Goal: Task Accomplishment & Management: Use online tool/utility

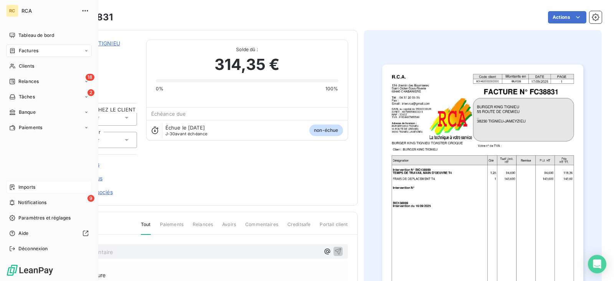
click at [18, 188] on div "Imports" at bounding box center [49, 187] width 86 height 12
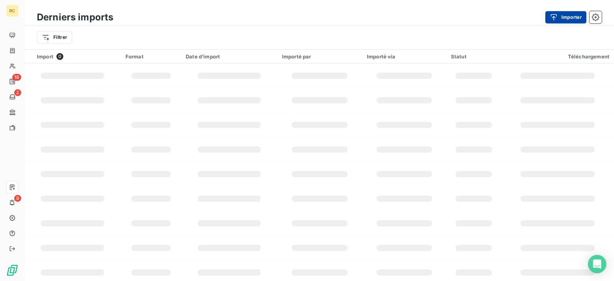
click at [566, 18] on button "Importer" at bounding box center [565, 17] width 41 height 12
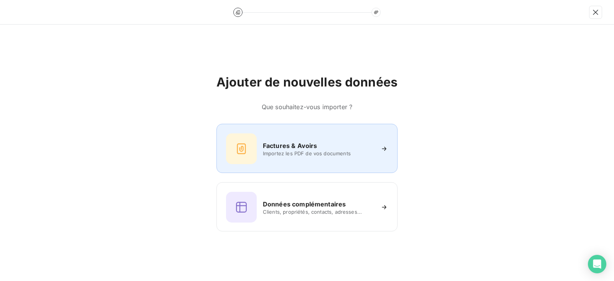
click at [353, 142] on div "Factures & Avoirs" at bounding box center [318, 145] width 111 height 9
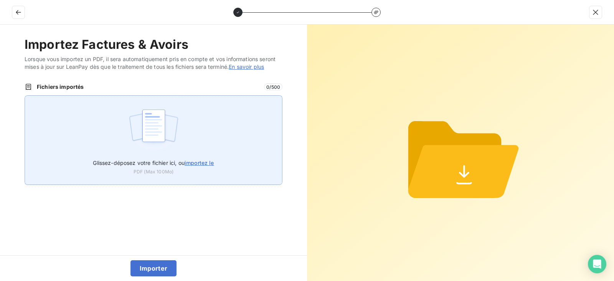
click at [165, 130] on img at bounding box center [153, 129] width 51 height 49
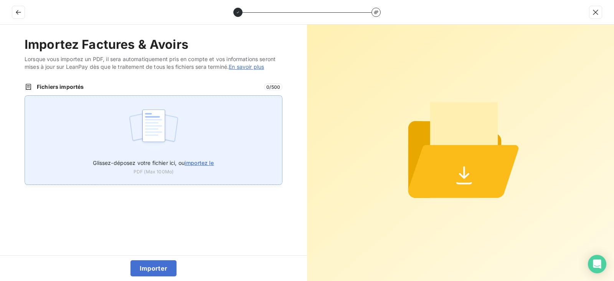
type input "C:\fakepath\FC38833.pdf"
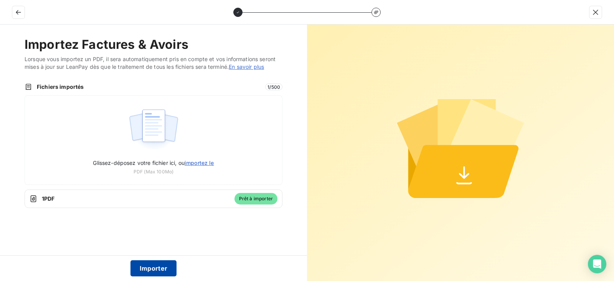
click at [151, 270] on button "Importer" at bounding box center [153, 268] width 46 height 16
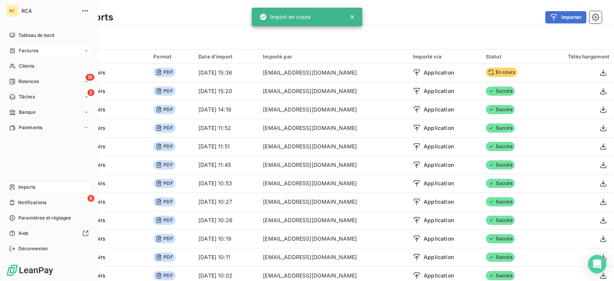
click at [27, 53] on span "Factures" at bounding box center [29, 50] width 20 height 7
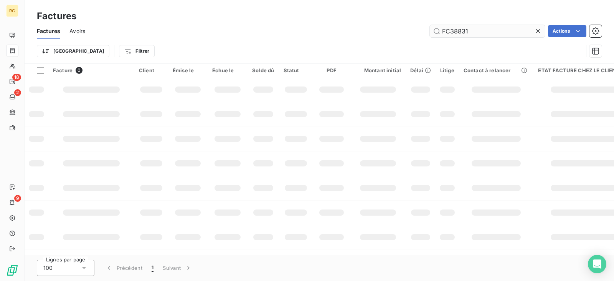
drag, startPoint x: 475, startPoint y: 38, endPoint x: 449, endPoint y: 32, distance: 26.3
click at [449, 32] on div "Factures Avoirs FC38831 Actions" at bounding box center [320, 31] width 590 height 16
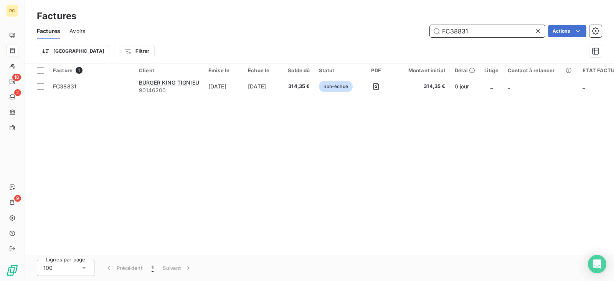
drag, startPoint x: 474, startPoint y: 32, endPoint x: 398, endPoint y: 29, distance: 76.1
click at [398, 29] on div "FC38831 Actions" at bounding box center [347, 31] width 507 height 12
paste input "3"
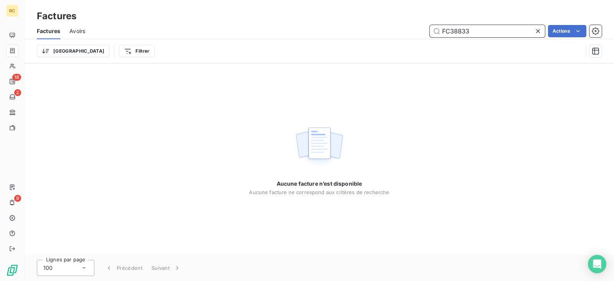
click at [483, 32] on input "FC38833" at bounding box center [487, 31] width 115 height 12
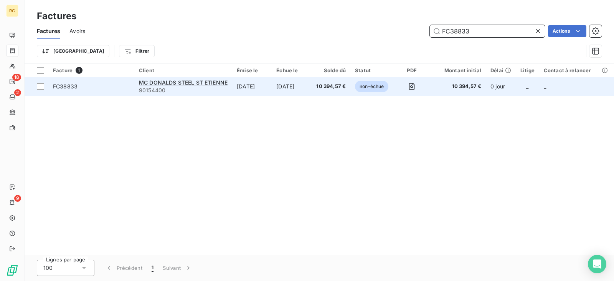
type input "FC38833"
click at [245, 88] on td "[DATE]" at bounding box center [252, 86] width 40 height 18
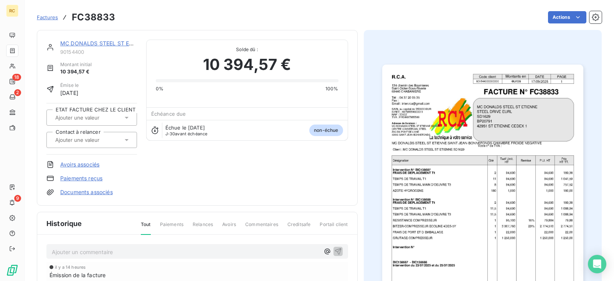
click at [96, 193] on link "Documents associés" at bounding box center [86, 192] width 53 height 8
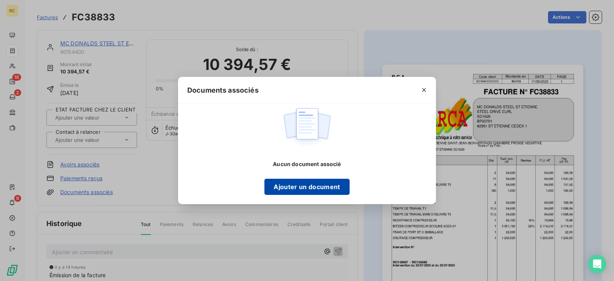
click at [298, 188] on button "Ajouter un document" at bounding box center [306, 186] width 85 height 16
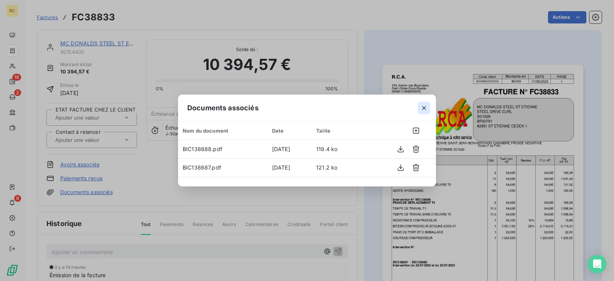
click at [424, 109] on icon "button" at bounding box center [424, 108] width 8 height 8
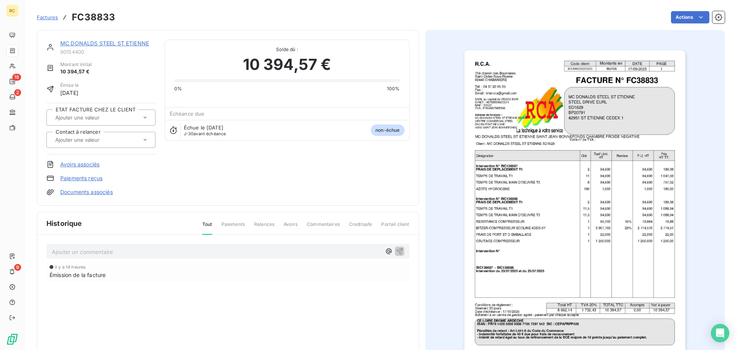
click at [51, 22] on div "Factures FC38833" at bounding box center [76, 17] width 78 height 14
click at [53, 18] on span "Factures" at bounding box center [47, 17] width 21 height 6
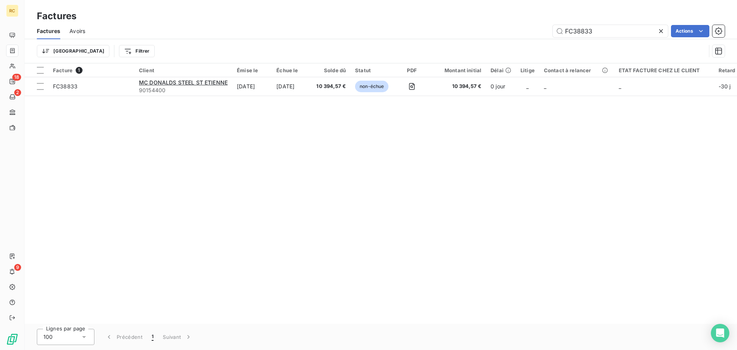
drag, startPoint x: 601, startPoint y: 29, endPoint x: 471, endPoint y: 44, distance: 131.3
click at [473, 43] on div "Factures Avoirs FC38833 Actions Trier Filtrer" at bounding box center [381, 43] width 712 height 40
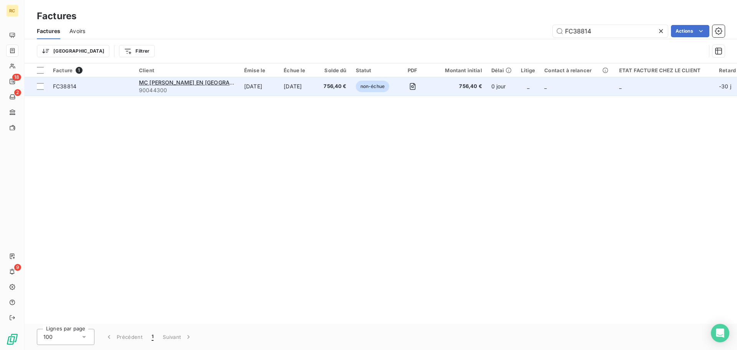
type input "FC38814"
click at [286, 93] on td "[DATE]" at bounding box center [299, 86] width 40 height 18
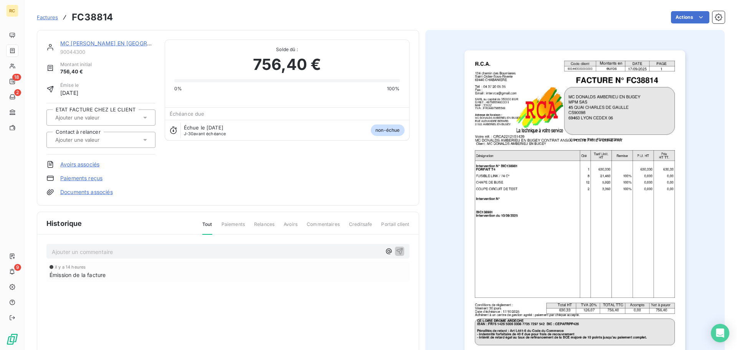
click at [91, 192] on link "Documents associés" at bounding box center [86, 192] width 53 height 8
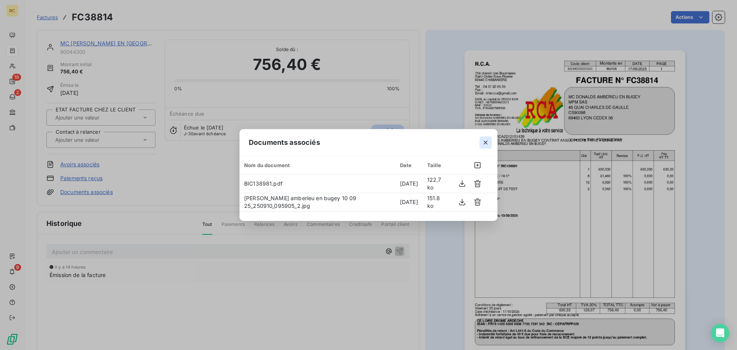
click at [483, 145] on icon "button" at bounding box center [486, 143] width 8 height 8
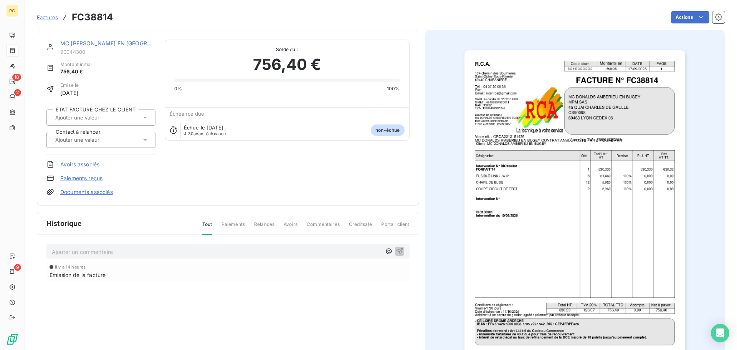
click at [46, 18] on span "Factures" at bounding box center [47, 17] width 21 height 6
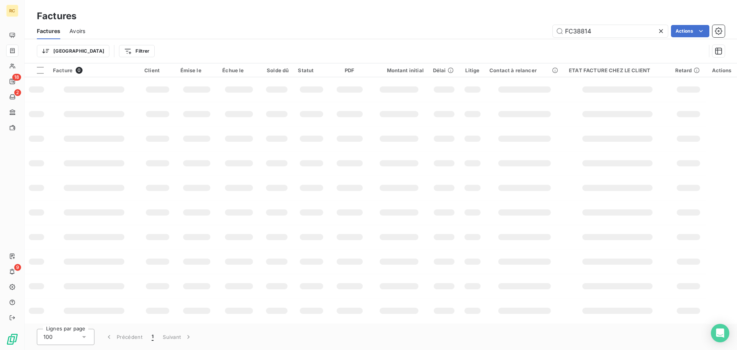
drag, startPoint x: 604, startPoint y: 33, endPoint x: 525, endPoint y: 29, distance: 79.5
click at [527, 29] on div "FC38814 Actions" at bounding box center [409, 31] width 630 height 12
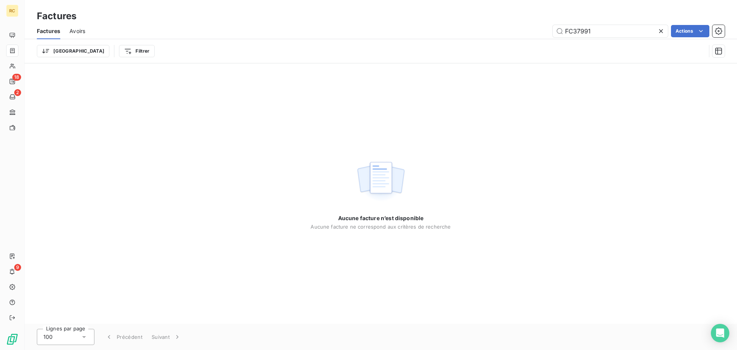
type input "FC37991"
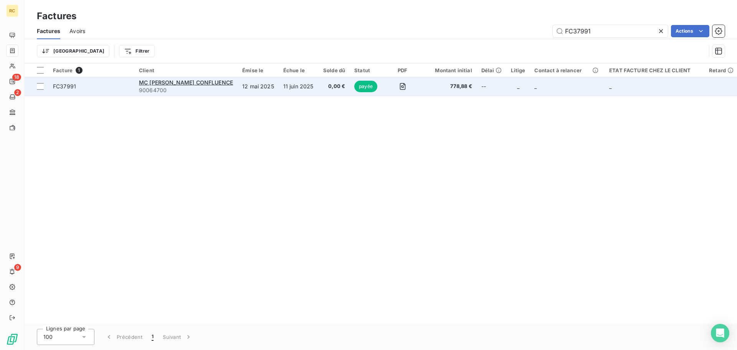
click at [289, 82] on td "11 juin 2025" at bounding box center [299, 86] width 40 height 18
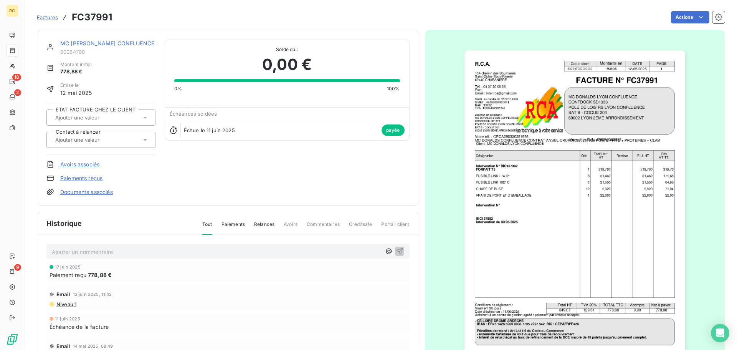
click at [92, 193] on link "Documents associés" at bounding box center [86, 192] width 53 height 8
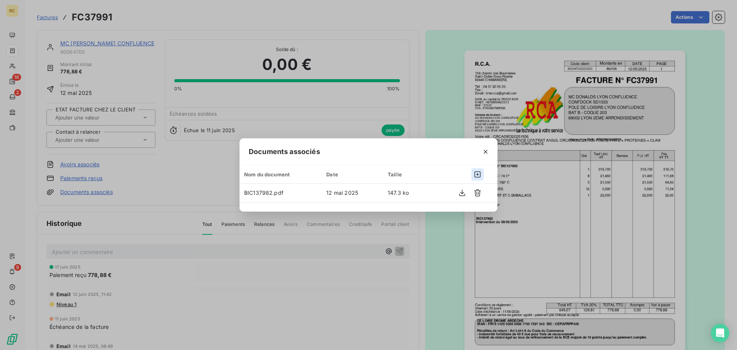
click at [478, 175] on icon "button" at bounding box center [478, 174] width 8 height 8
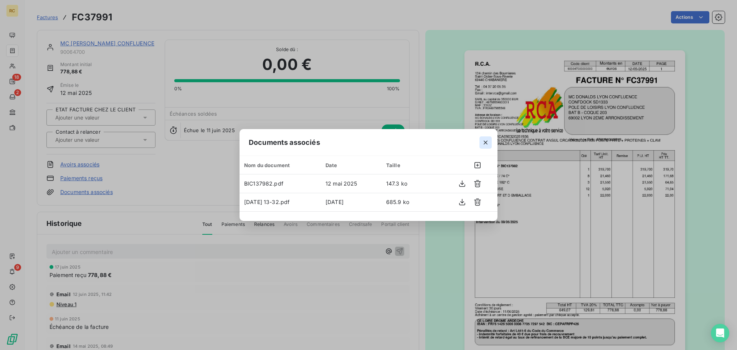
click at [486, 26] on div "Documents associés Nom du document Date Taille BIC137982.pdf 12 mai 2025 147.3 …" at bounding box center [368, 175] width 737 height 350
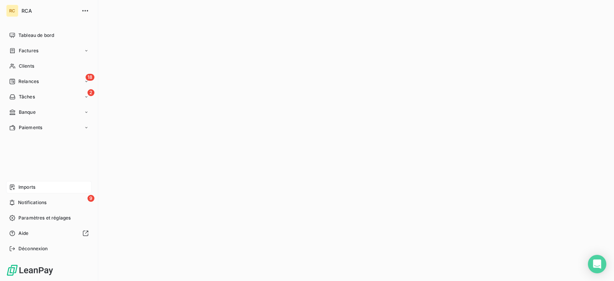
click at [52, 185] on div "Imports" at bounding box center [49, 187] width 86 height 12
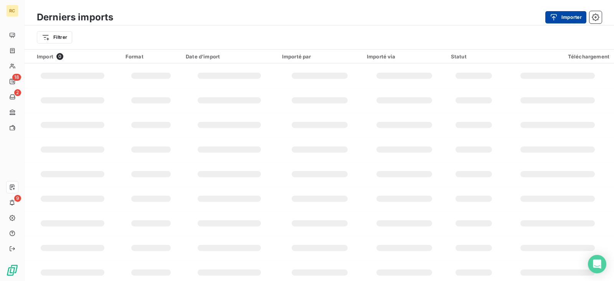
click at [568, 12] on button "Importer" at bounding box center [565, 17] width 41 height 12
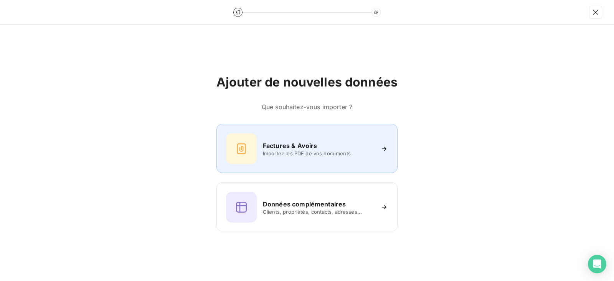
click at [277, 156] on div "Factures & Avoirs Importez les PDF de vos documents" at bounding box center [307, 148] width 162 height 31
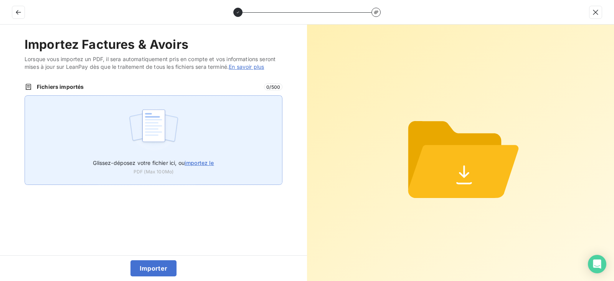
click at [198, 124] on div "Glissez-déposez votre fichier ici, ou importez le PDF (Max 100Mo)" at bounding box center [154, 139] width 258 height 89
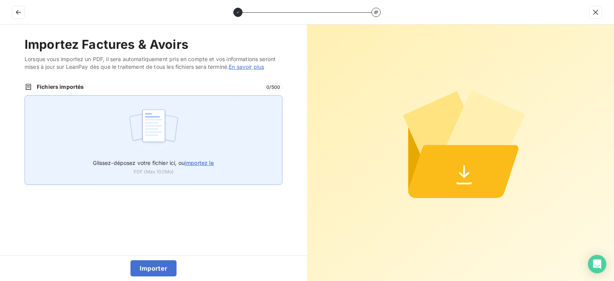
type input "C:\fakepath\FC38834.pdf"
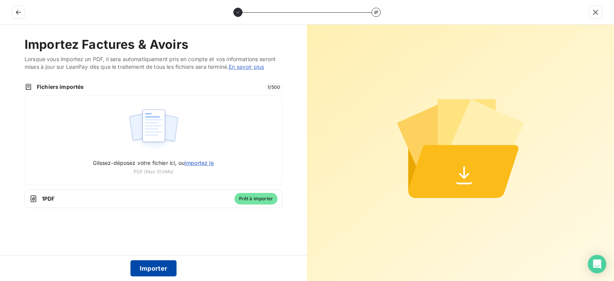
click at [159, 264] on button "Importer" at bounding box center [153, 268] width 46 height 16
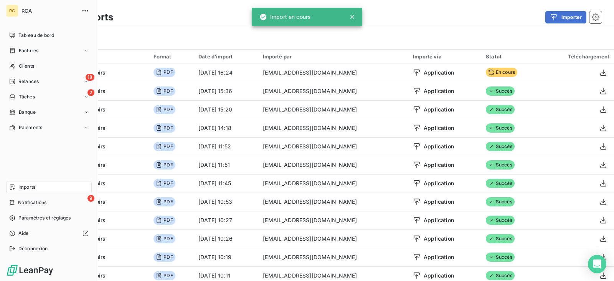
click at [24, 58] on nav "Tableau de bord Factures Clients 18 Relances 2 Tâches Banque Paiements" at bounding box center [49, 81] width 86 height 104
click at [35, 53] on span "Factures" at bounding box center [29, 50] width 20 height 7
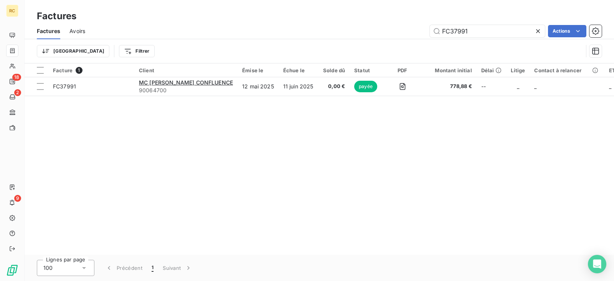
drag, startPoint x: 491, startPoint y: 30, endPoint x: 397, endPoint y: 27, distance: 94.1
click at [397, 27] on div "FC37991 Actions" at bounding box center [347, 31] width 507 height 12
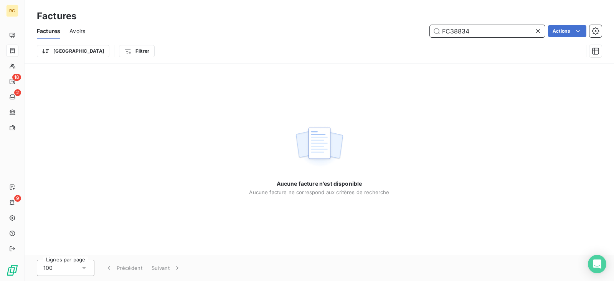
click at [478, 28] on input "FC38834" at bounding box center [487, 31] width 115 height 12
type input "FC38834"
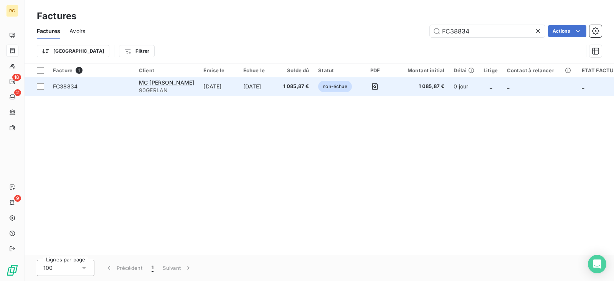
click at [238, 87] on td "[DATE]" at bounding box center [219, 86] width 40 height 18
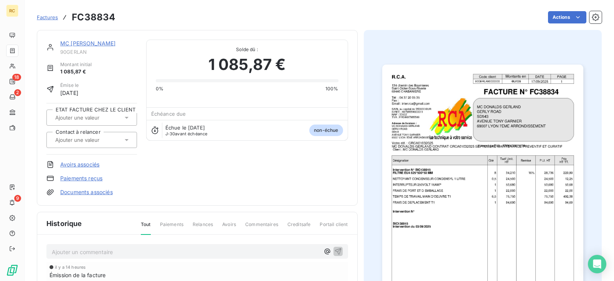
click at [79, 192] on link "Documents associés" at bounding box center [86, 192] width 53 height 8
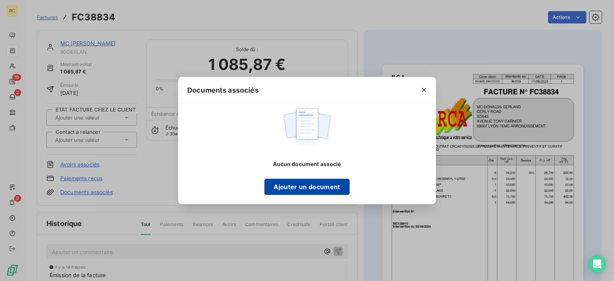
click at [282, 188] on button "Ajouter un document" at bounding box center [306, 186] width 85 height 16
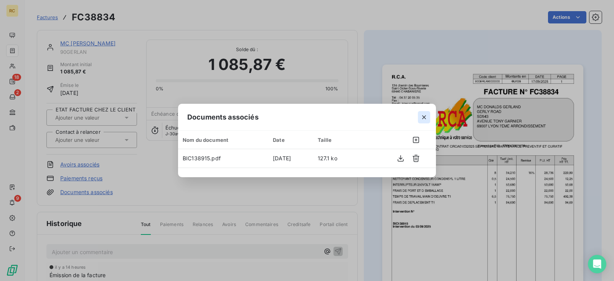
click at [425, 119] on icon "button" at bounding box center [424, 117] width 8 height 8
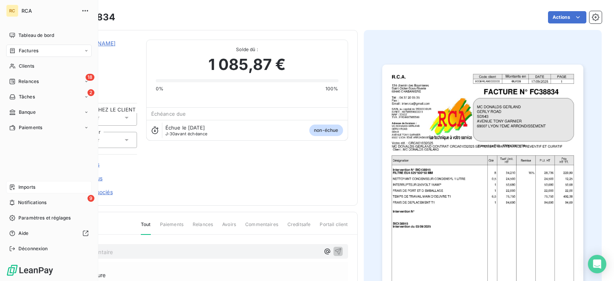
click at [30, 186] on span "Imports" at bounding box center [26, 186] width 17 height 7
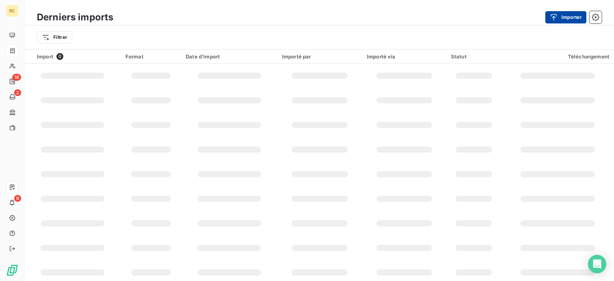
click at [564, 19] on button "Importer" at bounding box center [565, 17] width 41 height 12
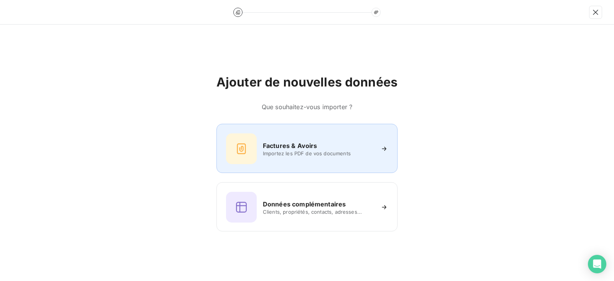
click at [320, 135] on div "Factures & Avoirs Importez les PDF de vos documents" at bounding box center [306, 148] width 181 height 49
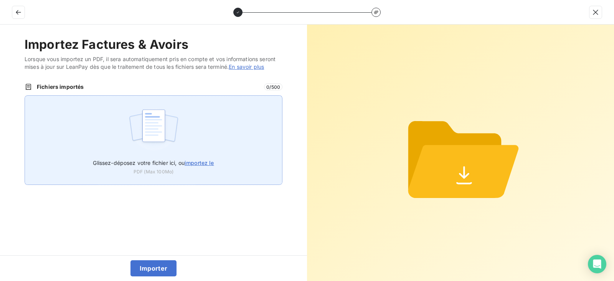
click at [201, 143] on div "Glissez-déposez votre fichier ici, ou importez le PDF (Max 100Mo)" at bounding box center [154, 139] width 258 height 89
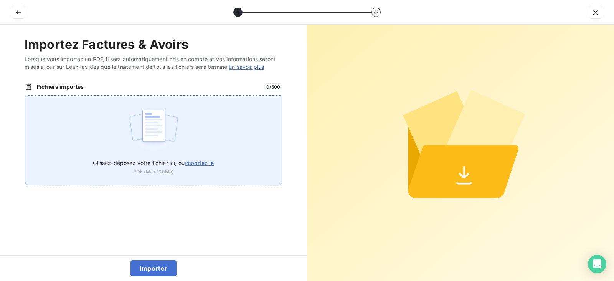
type input "C:\fakepath\FC38836.pdf"
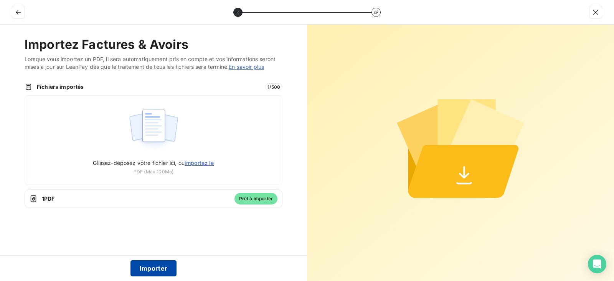
click at [148, 267] on button "Importer" at bounding box center [153, 268] width 46 height 16
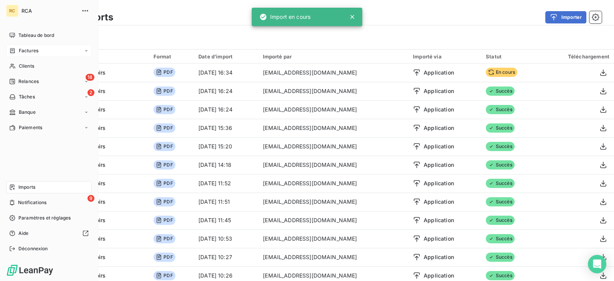
click at [31, 48] on span "Factures" at bounding box center [29, 50] width 20 height 7
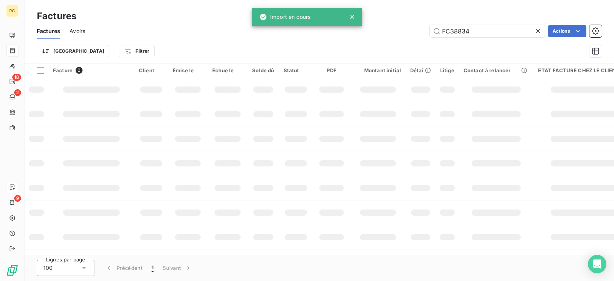
drag, startPoint x: 492, startPoint y: 33, endPoint x: 434, endPoint y: 38, distance: 58.1
click at [434, 38] on div "Factures Avoirs FC38834 Actions" at bounding box center [320, 31] width 590 height 16
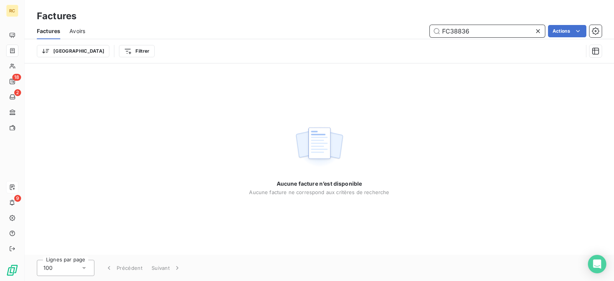
click at [472, 34] on input "FC38836" at bounding box center [487, 31] width 115 height 12
type input "FC38836"
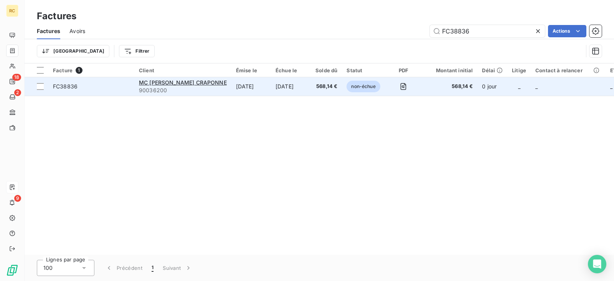
click at [231, 86] on td "[DATE]" at bounding box center [251, 86] width 40 height 18
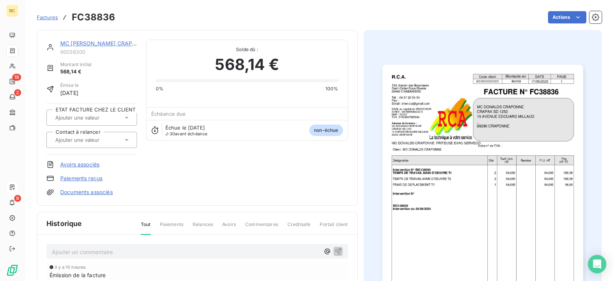
click at [96, 192] on link "Documents associés" at bounding box center [86, 192] width 53 height 8
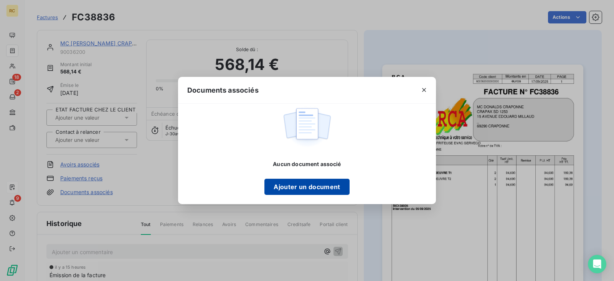
click at [274, 185] on button "Ajouter un document" at bounding box center [306, 186] width 85 height 16
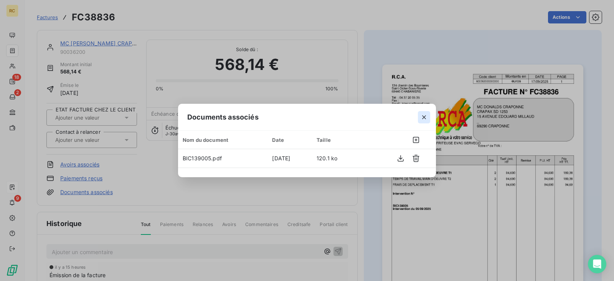
click at [423, 113] on icon "button" at bounding box center [424, 117] width 8 height 8
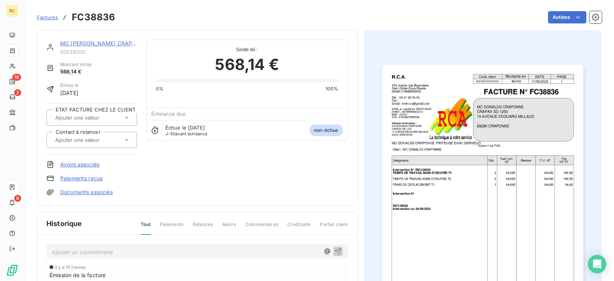
click at [105, 192] on link "Documents associés" at bounding box center [86, 192] width 53 height 8
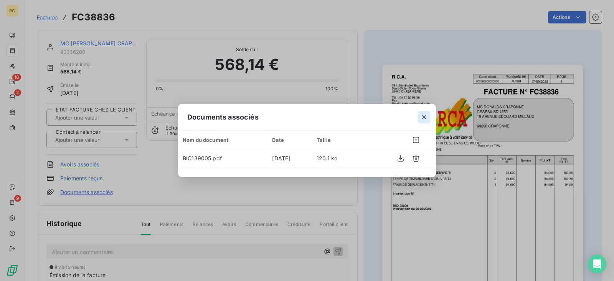
click at [426, 117] on icon "button" at bounding box center [424, 117] width 8 height 8
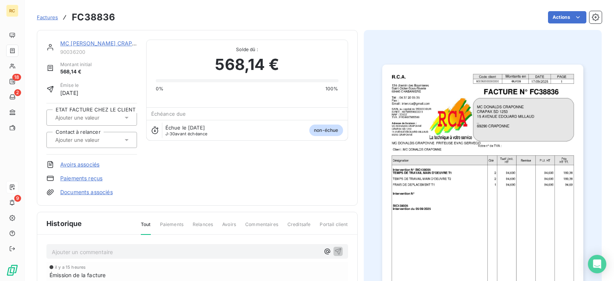
click at [41, 17] on span "Factures" at bounding box center [47, 17] width 21 height 6
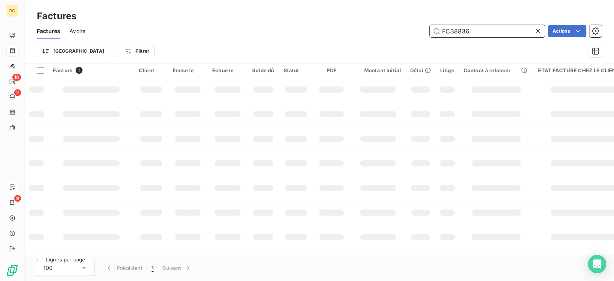
drag, startPoint x: 443, startPoint y: 28, endPoint x: 392, endPoint y: 28, distance: 51.4
click at [400, 28] on div "FC38836 Actions" at bounding box center [347, 31] width 507 height 12
paste input "7"
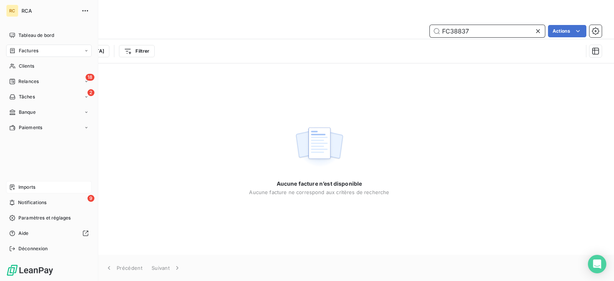
type input "FC38837"
click at [8, 187] on div "Imports" at bounding box center [49, 187] width 86 height 12
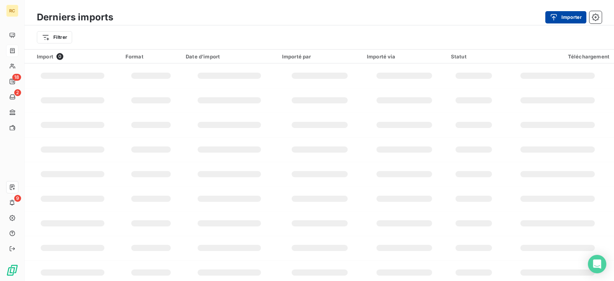
click at [570, 17] on button "Importer" at bounding box center [565, 17] width 41 height 12
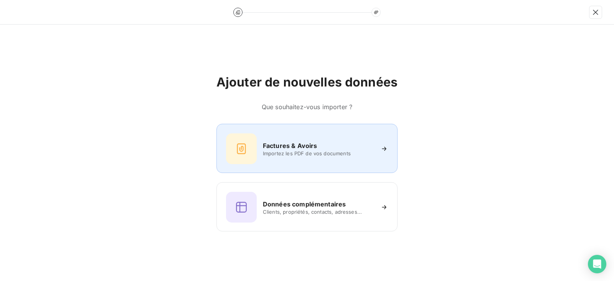
click at [232, 134] on div at bounding box center [241, 148] width 31 height 31
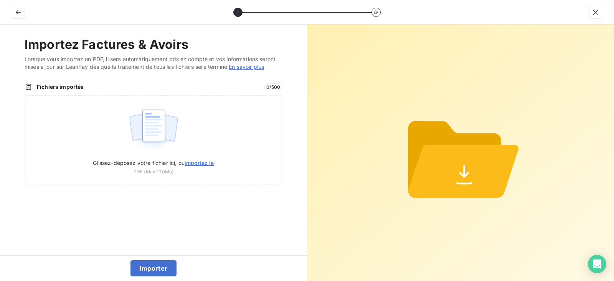
click at [146, 130] on img at bounding box center [153, 129] width 51 height 49
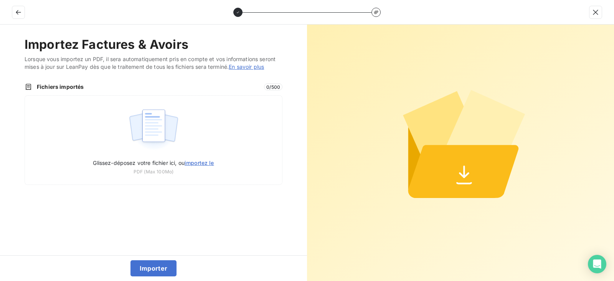
type input "C:\fakepath\FC38837.pdf"
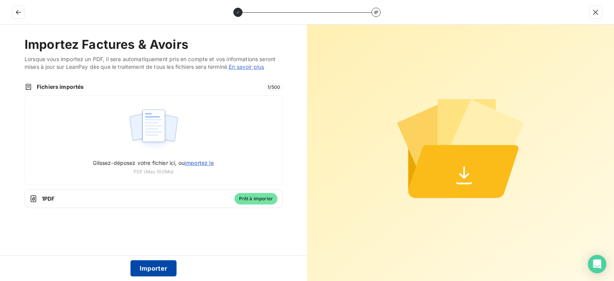
click at [164, 264] on button "Importer" at bounding box center [153, 268] width 46 height 16
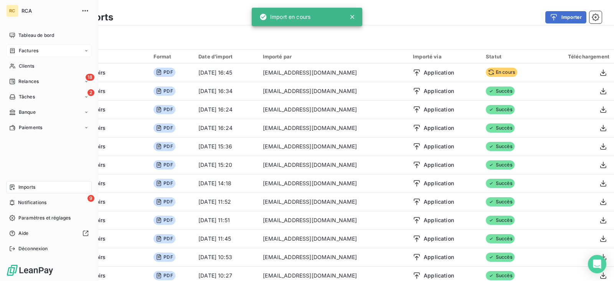
click at [25, 48] on span "Factures" at bounding box center [29, 50] width 20 height 7
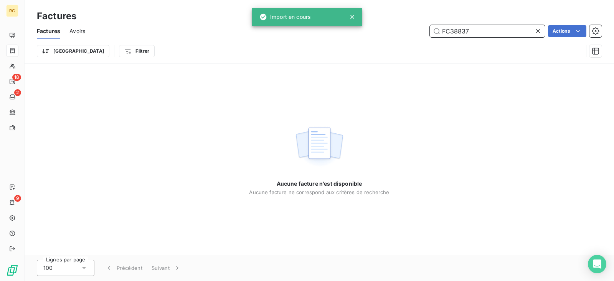
click at [472, 27] on input "FC38837" at bounding box center [487, 31] width 115 height 12
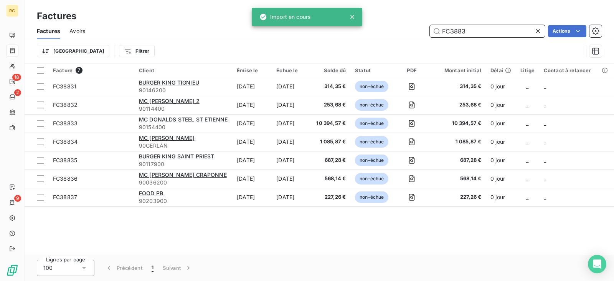
type input "FC38837"
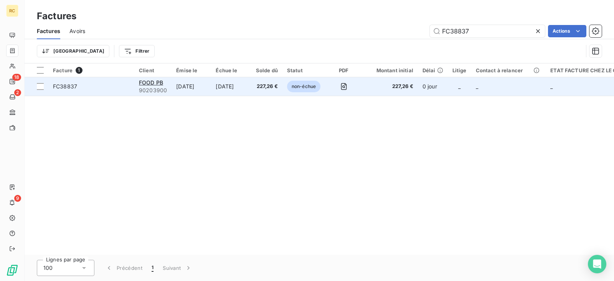
click at [231, 88] on td "[DATE]" at bounding box center [231, 86] width 40 height 18
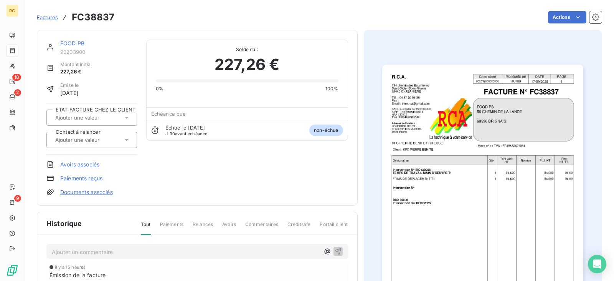
click at [93, 190] on link "Documents associés" at bounding box center [86, 192] width 53 height 8
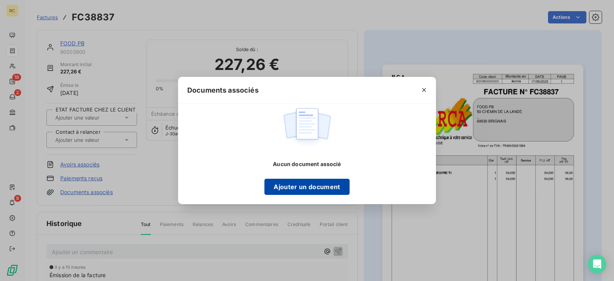
click at [307, 186] on button "Ajouter un document" at bounding box center [306, 186] width 85 height 16
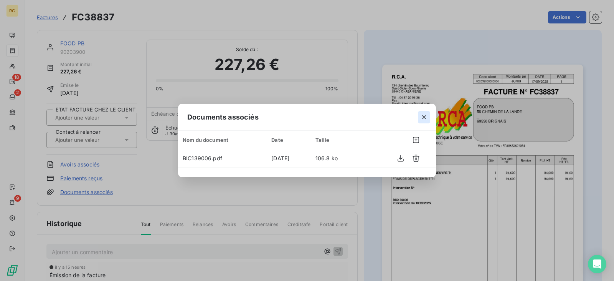
click at [426, 114] on icon "button" at bounding box center [424, 117] width 8 height 8
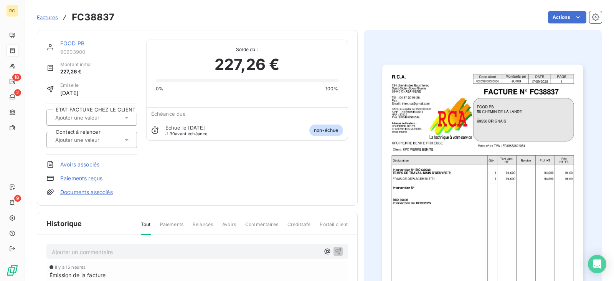
click at [49, 18] on span "Factures" at bounding box center [47, 17] width 21 height 6
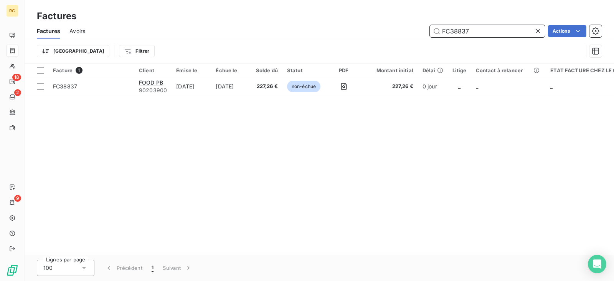
drag, startPoint x: 472, startPoint y: 34, endPoint x: 393, endPoint y: 33, distance: 79.1
click at [397, 33] on div "FC38837 Actions" at bounding box center [347, 31] width 507 height 12
paste input "8"
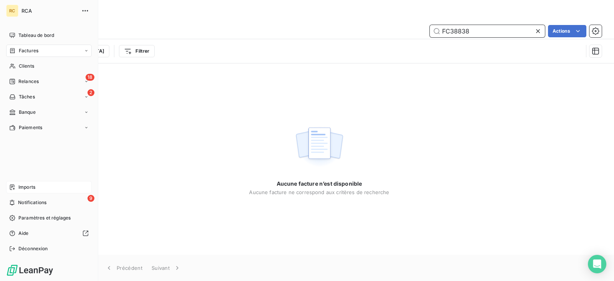
type input "FC38838"
drag, startPoint x: 18, startPoint y: 182, endPoint x: 23, endPoint y: 182, distance: 4.2
click at [18, 182] on div "Imports" at bounding box center [49, 187] width 86 height 12
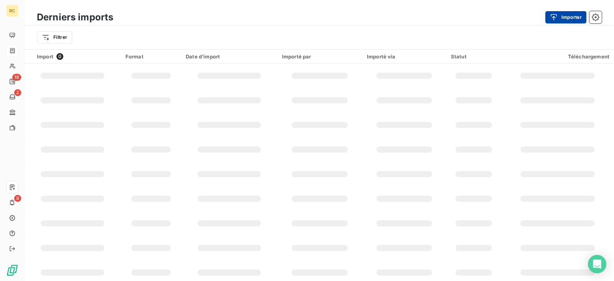
click at [565, 14] on button "Importer" at bounding box center [565, 17] width 41 height 12
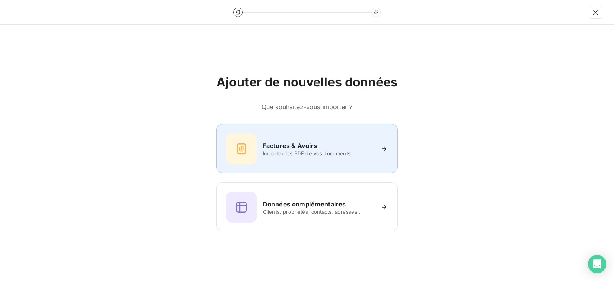
click at [273, 153] on span "Importez les PDF de vos documents" at bounding box center [318, 153] width 111 height 6
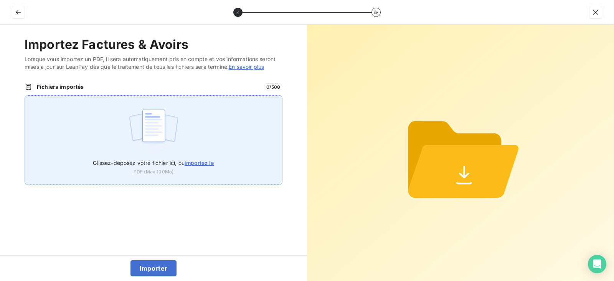
click at [233, 134] on div "Glissez-déposez votre fichier ici, ou importez le PDF (Max 100Mo)" at bounding box center [154, 139] width 258 height 89
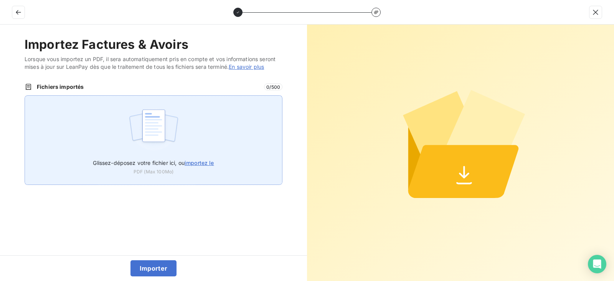
type input "C:\fakepath\FC38838.pdf"
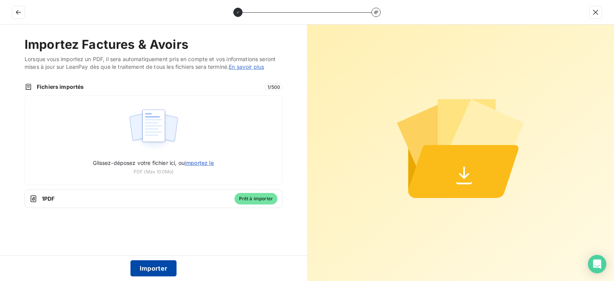
click at [155, 269] on button "Importer" at bounding box center [153, 268] width 46 height 16
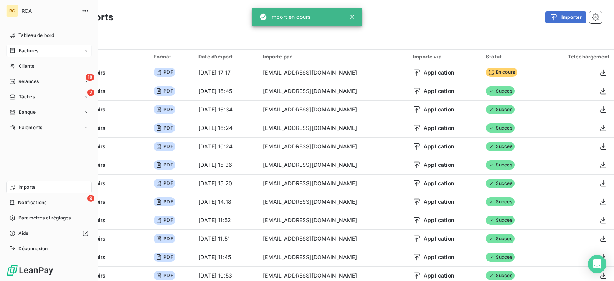
click at [18, 52] on div "Factures" at bounding box center [23, 50] width 29 height 7
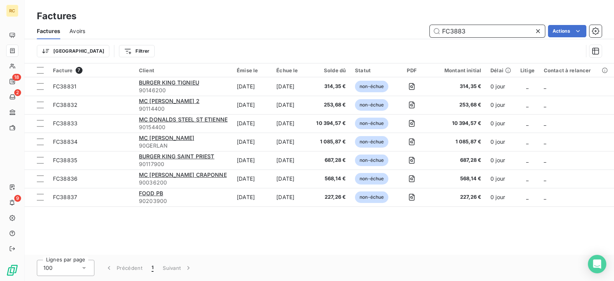
click at [482, 33] on input "FC3883" at bounding box center [487, 31] width 115 height 12
drag, startPoint x: 482, startPoint y: 33, endPoint x: 405, endPoint y: 43, distance: 77.8
click at [405, 42] on div "Factures Avoirs FC3883 Actions Trier Filtrer" at bounding box center [320, 43] width 590 height 40
paste input "8"
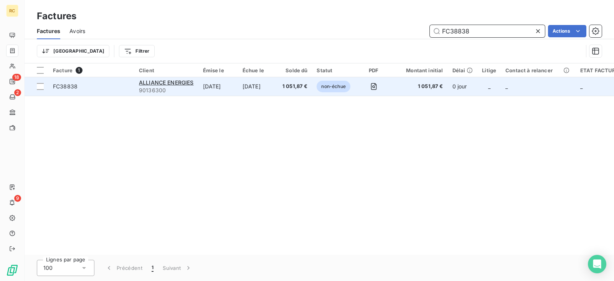
type input "FC38838"
click at [213, 88] on td "[DATE]" at bounding box center [218, 86] width 40 height 18
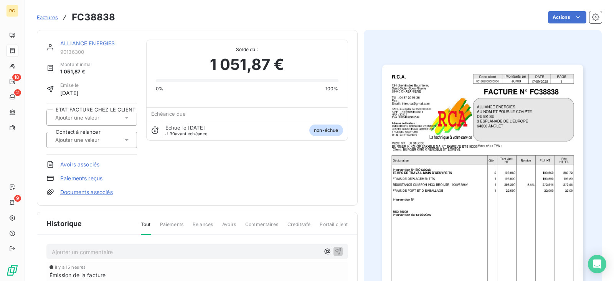
click at [88, 190] on link "Documents associés" at bounding box center [86, 192] width 53 height 8
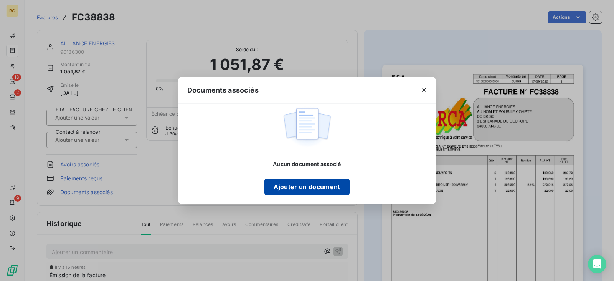
click at [277, 180] on button "Ajouter un document" at bounding box center [306, 186] width 85 height 16
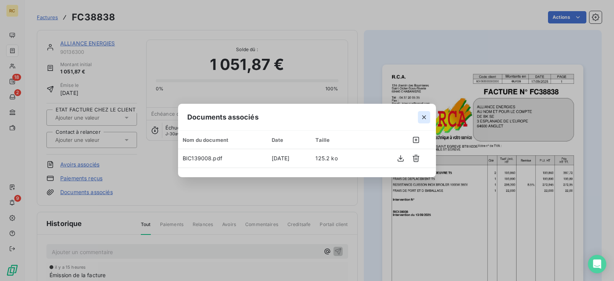
click at [425, 120] on icon "button" at bounding box center [424, 117] width 8 height 8
